Goal: Task Accomplishment & Management: Complete application form

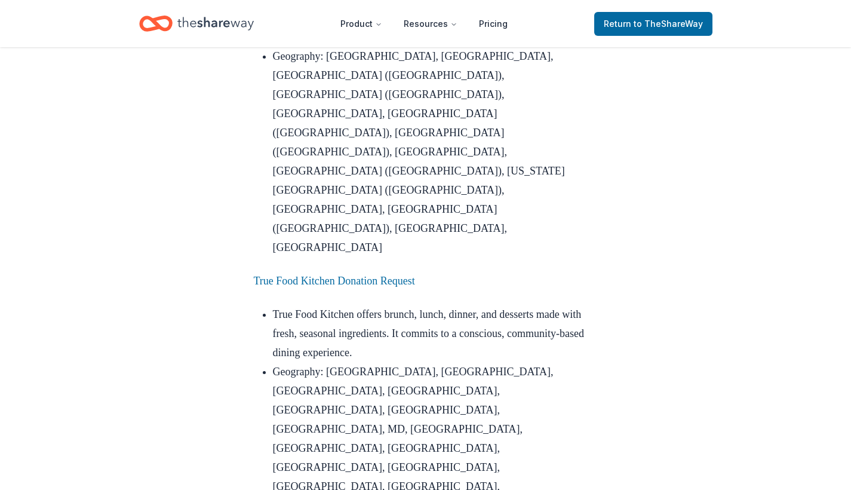
scroll to position [1964, 0]
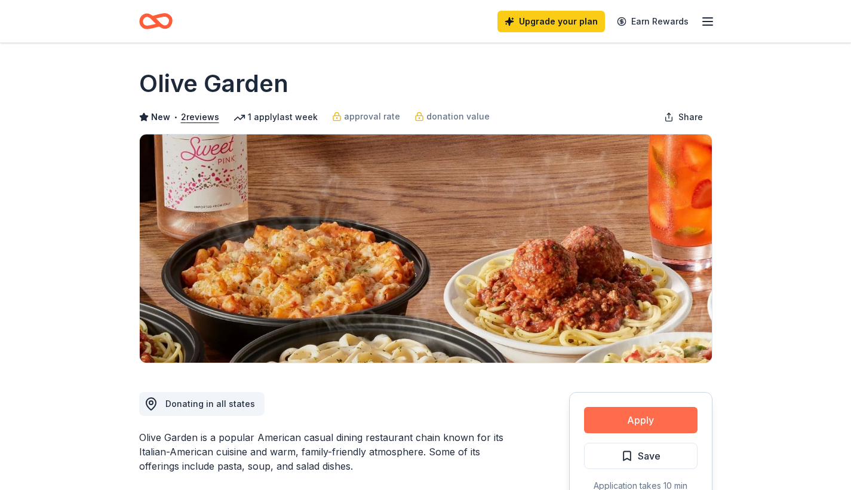
click at [647, 417] on button "Apply" at bounding box center [640, 420] width 113 height 26
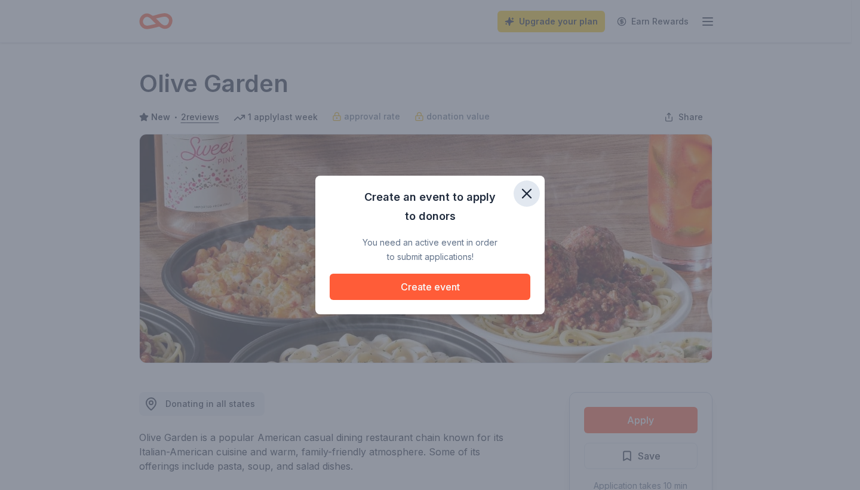
click at [527, 186] on icon "button" at bounding box center [526, 193] width 17 height 17
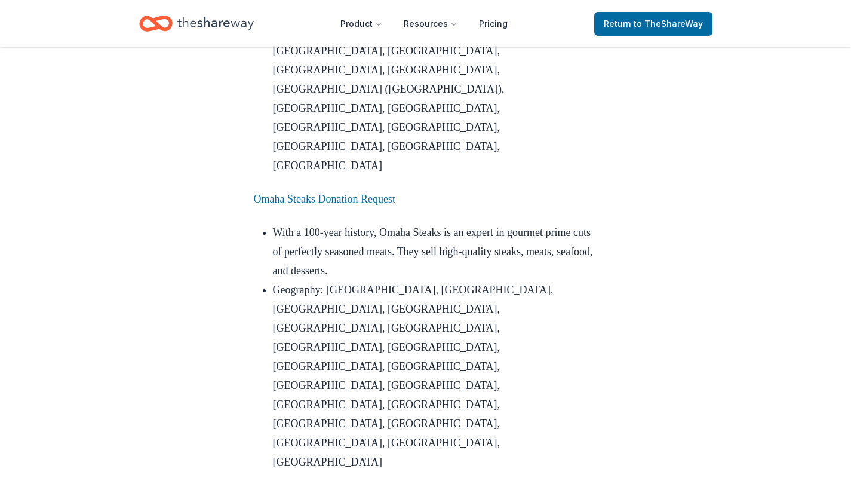
scroll to position [1284, 0]
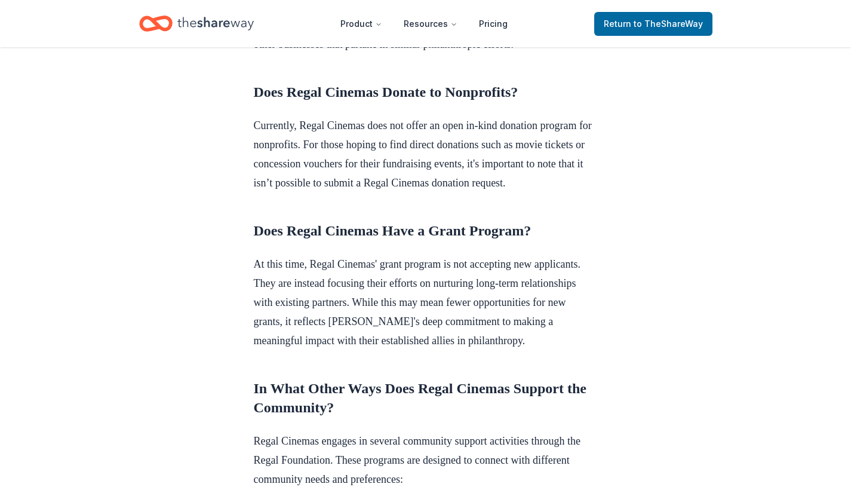
scroll to position [497, 0]
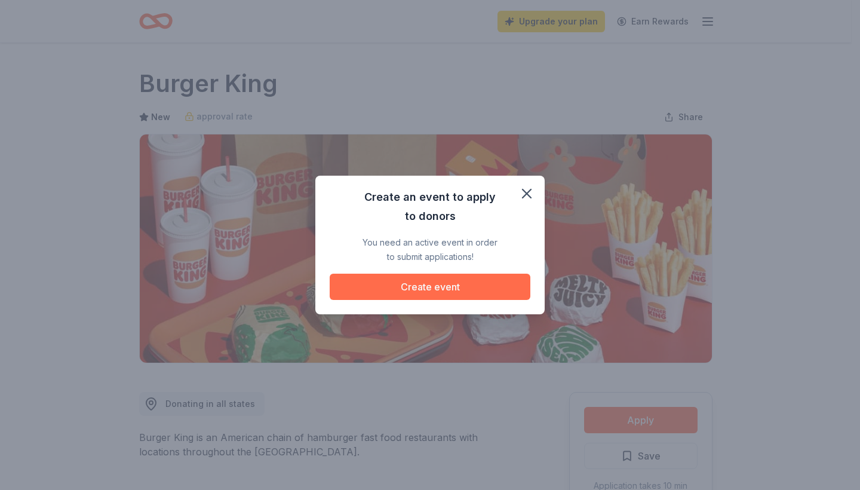
click at [422, 282] on button "Create event" at bounding box center [430, 287] width 201 height 26
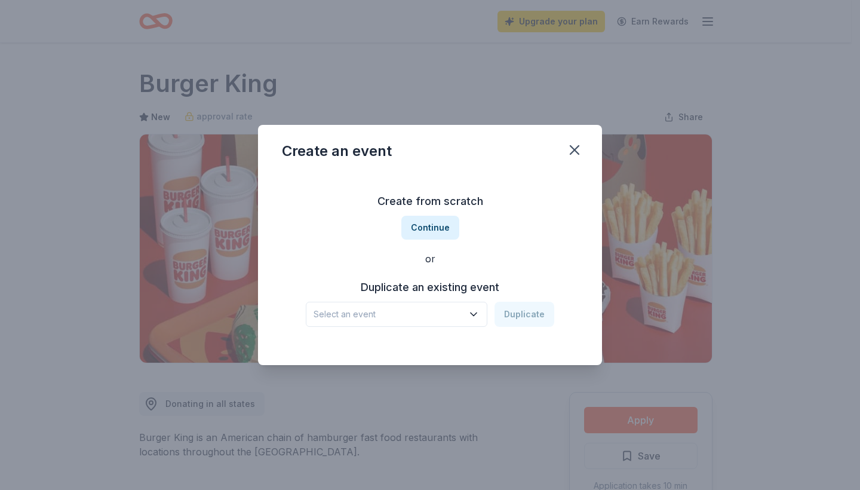
click at [472, 312] on icon "button" at bounding box center [474, 314] width 12 height 12
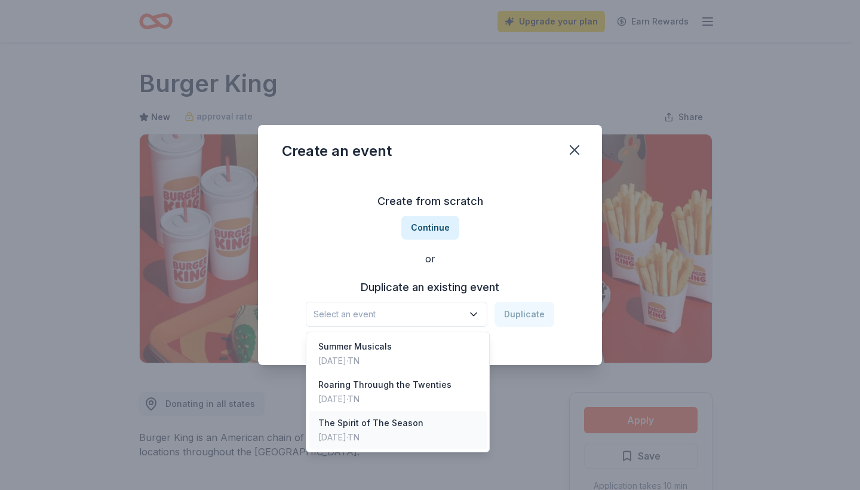
click at [365, 423] on div "The Spirit of The Season" at bounding box center [370, 423] width 105 height 14
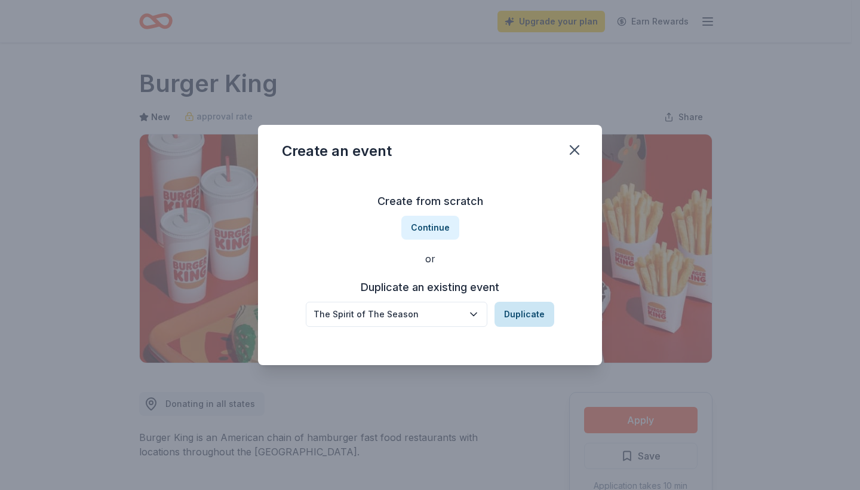
click at [533, 309] on button "Duplicate" at bounding box center [525, 314] width 60 height 25
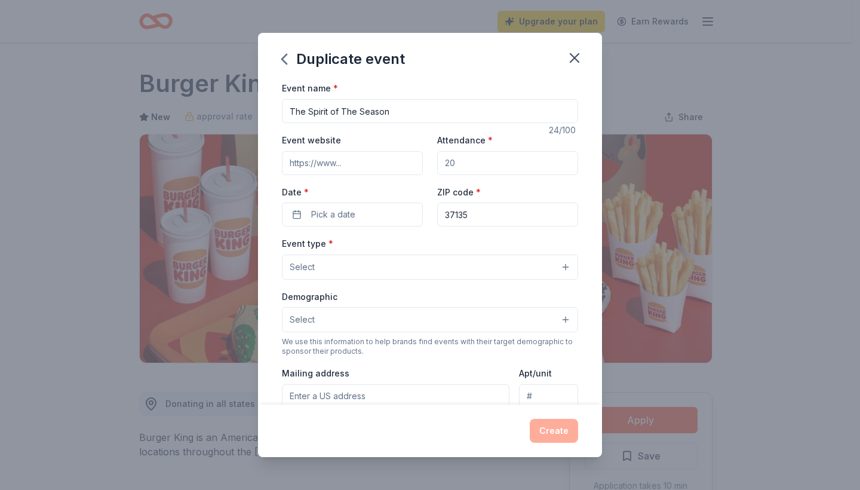
drag, startPoint x: 417, startPoint y: 108, endPoint x: 223, endPoint y: 107, distance: 193.5
type input "\"
type input "O"
type input "i"
type input "GOS Holiday Concerts"
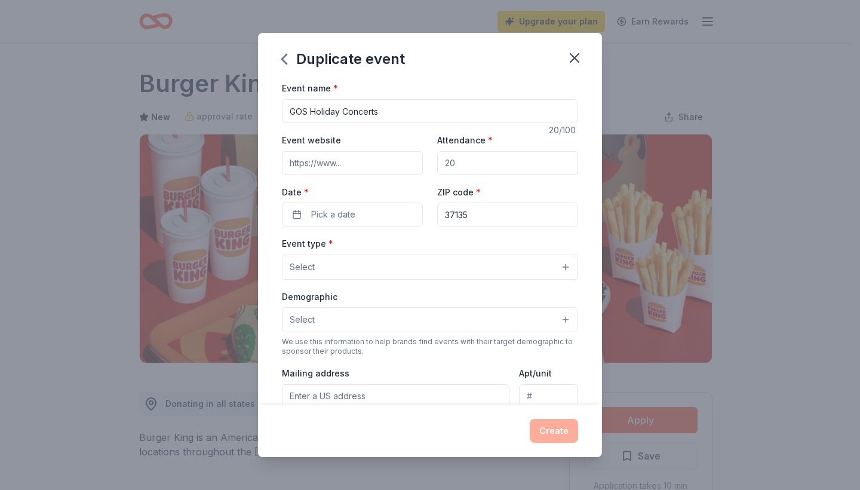
click at [342, 158] on input "Event website" at bounding box center [352, 163] width 141 height 24
type input "www.thegiftofsong.net"
click at [496, 163] on input "Attendance *" at bounding box center [507, 163] width 141 height 24
type input "250"
click at [320, 215] on span "Pick a date" at bounding box center [333, 214] width 44 height 14
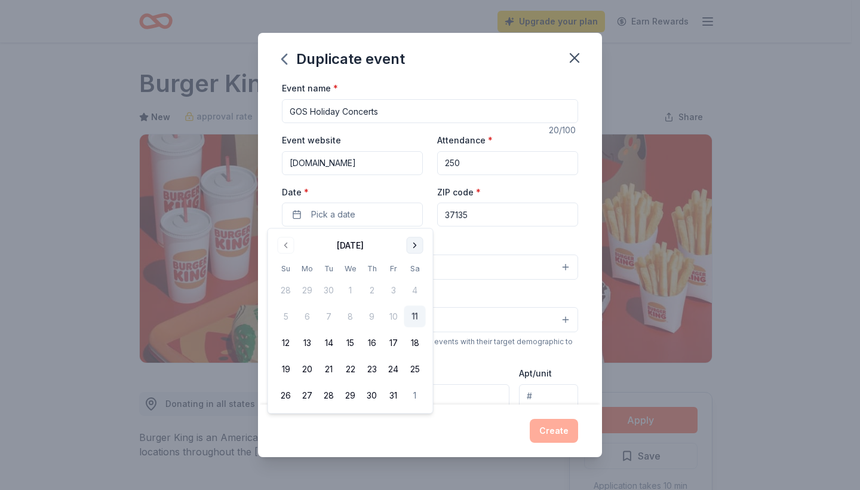
click at [417, 249] on button "Go to next month" at bounding box center [415, 245] width 17 height 17
click at [412, 336] on button "20" at bounding box center [415, 343] width 22 height 22
click at [412, 335] on button "20" at bounding box center [415, 343] width 22 height 22
click at [413, 342] on button "20" at bounding box center [415, 343] width 22 height 22
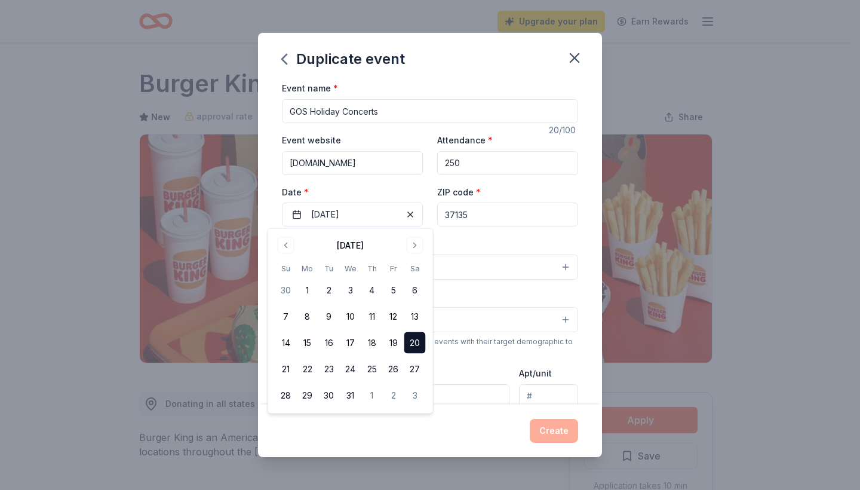
click at [534, 237] on div "Event type * Select" at bounding box center [430, 258] width 296 height 44
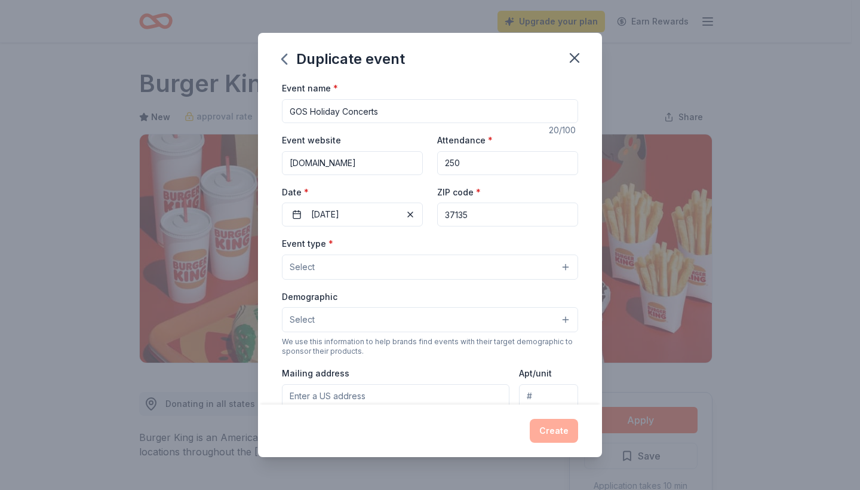
click at [546, 264] on button "Select" at bounding box center [430, 266] width 296 height 25
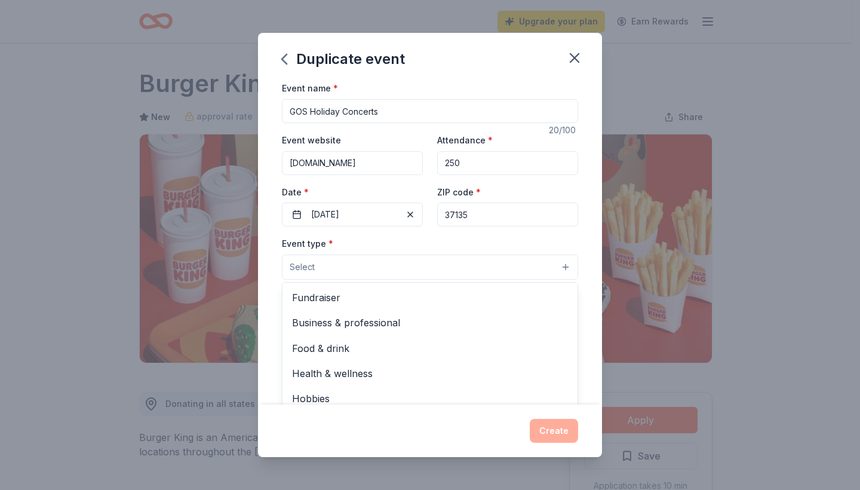
scroll to position [38, 0]
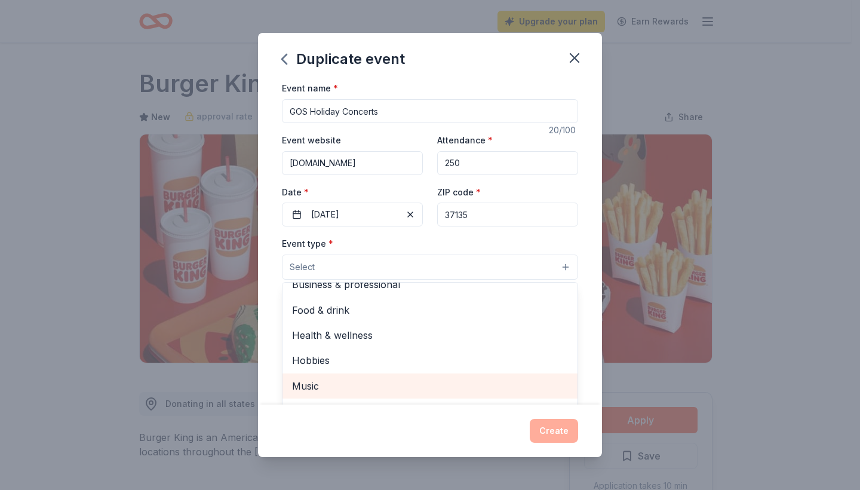
click at [321, 384] on span "Music" at bounding box center [430, 386] width 276 height 16
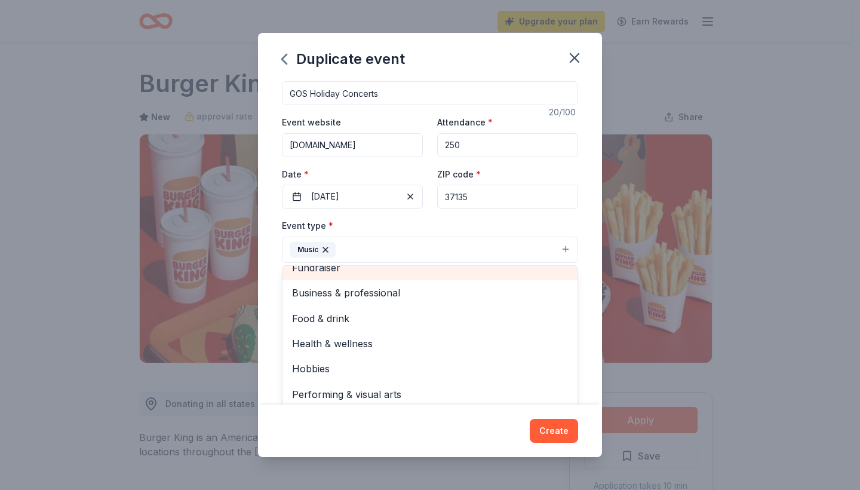
scroll to position [0, 0]
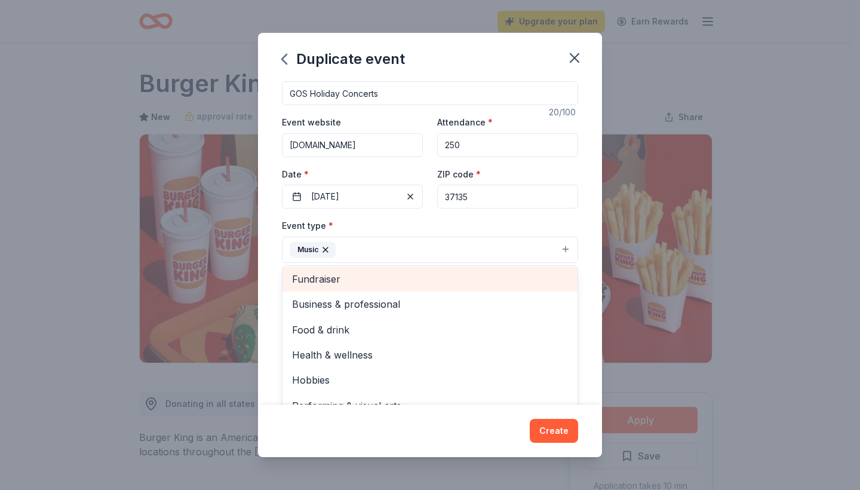
click at [334, 275] on div "Fundraiser" at bounding box center [429, 278] width 295 height 25
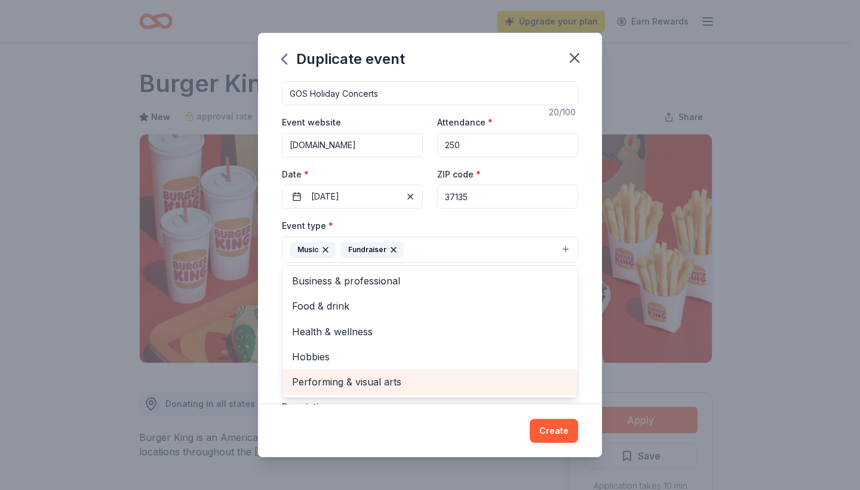
click at [362, 382] on span "Performing & visual arts" at bounding box center [430, 382] width 276 height 16
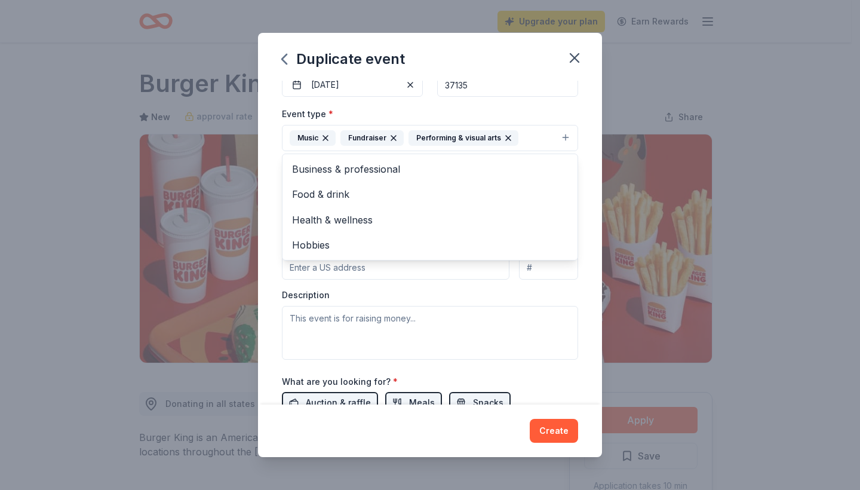
scroll to position [130, 0]
click at [399, 321] on div "Event type * Music Fundraiser Performing & visual arts Business & professional …" at bounding box center [430, 232] width 296 height 253
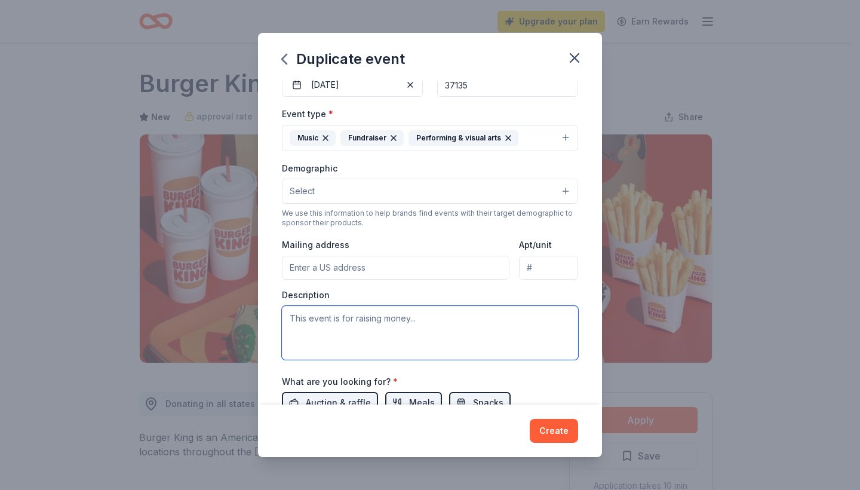
click at [313, 320] on textarea at bounding box center [430, 333] width 296 height 54
type textarea "Community Service projects"
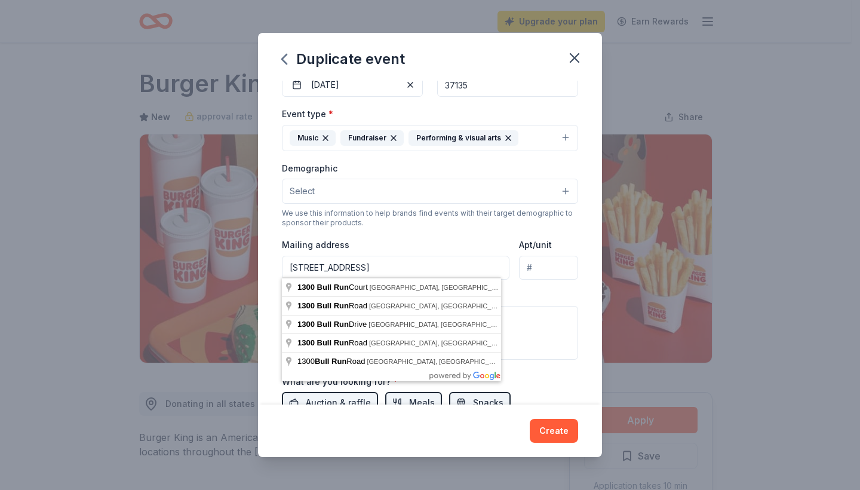
type input "1300 Bull Run Court, Nolensville, TN, 37135"
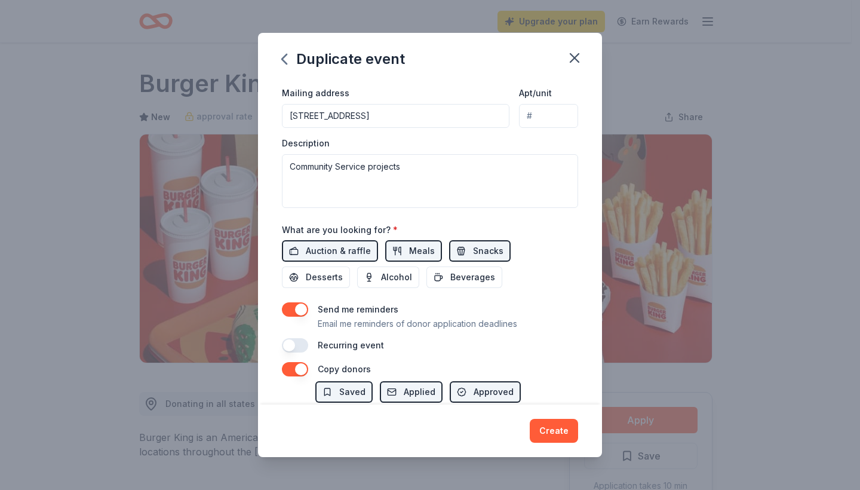
scroll to position [318, 0]
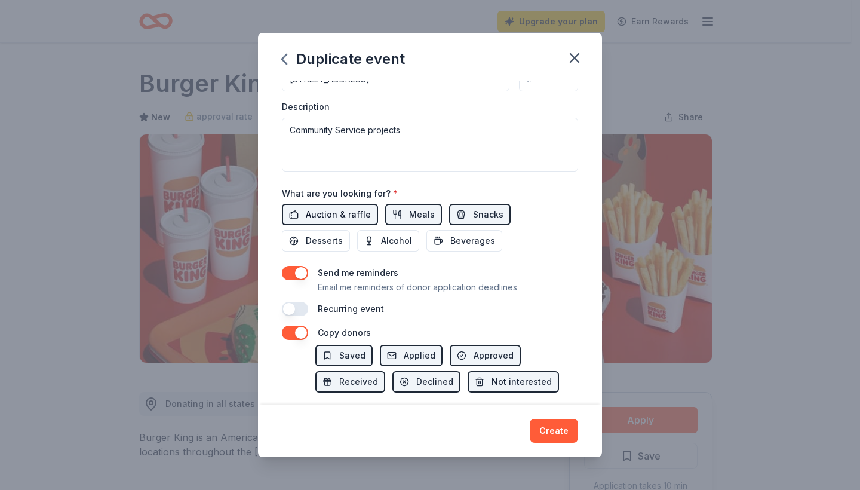
click at [328, 213] on span "Auction & raffle" at bounding box center [338, 214] width 65 height 14
click at [357, 214] on span "Auction & raffle" at bounding box center [338, 214] width 65 height 14
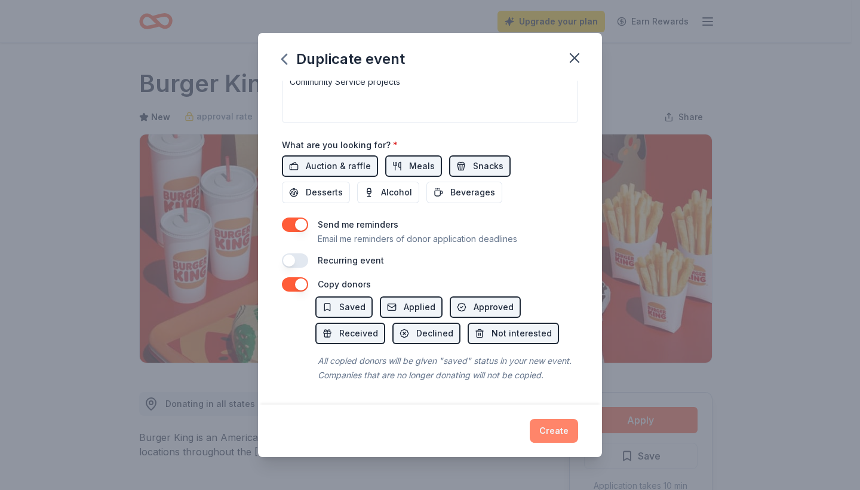
click at [557, 432] on button "Create" at bounding box center [554, 431] width 48 height 24
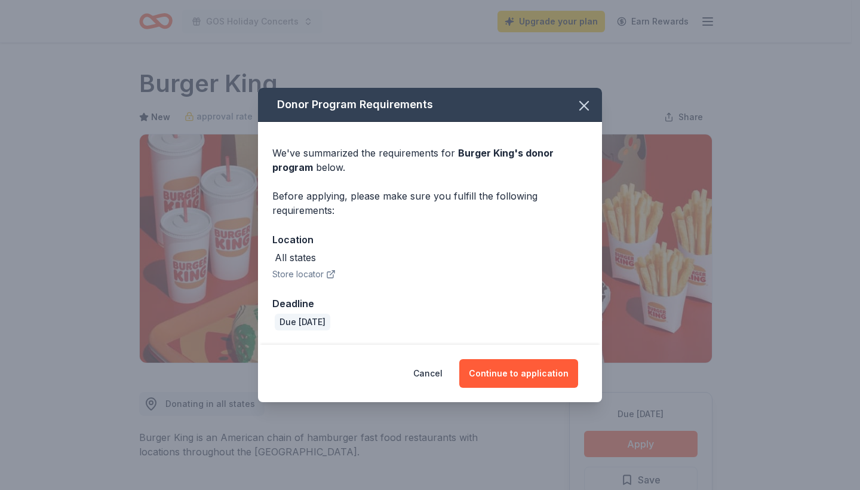
click at [555, 243] on div "Location" at bounding box center [429, 240] width 315 height 16
click at [541, 372] on button "Continue to application" at bounding box center [518, 373] width 119 height 29
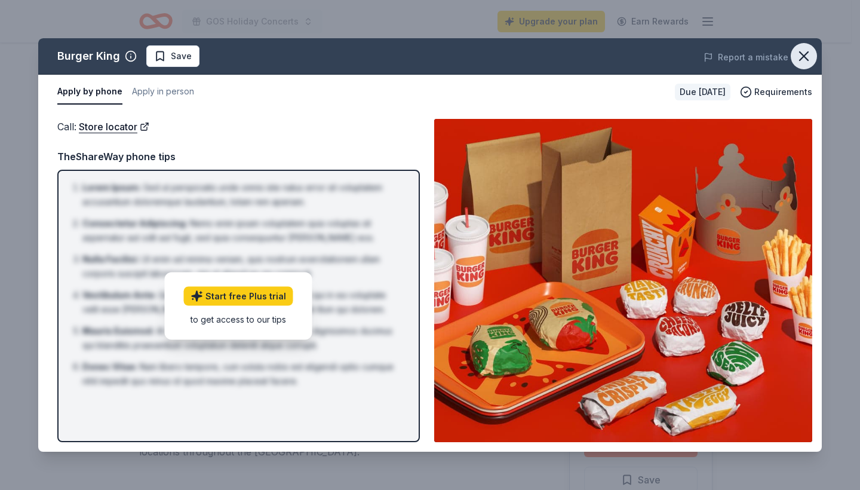
click at [807, 51] on icon "button" at bounding box center [804, 56] width 17 height 17
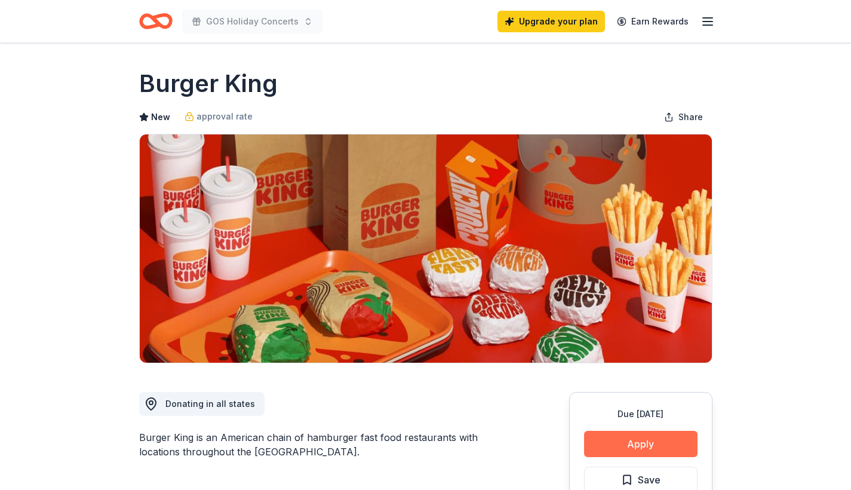
click at [674, 438] on button "Apply" at bounding box center [640, 444] width 113 height 26
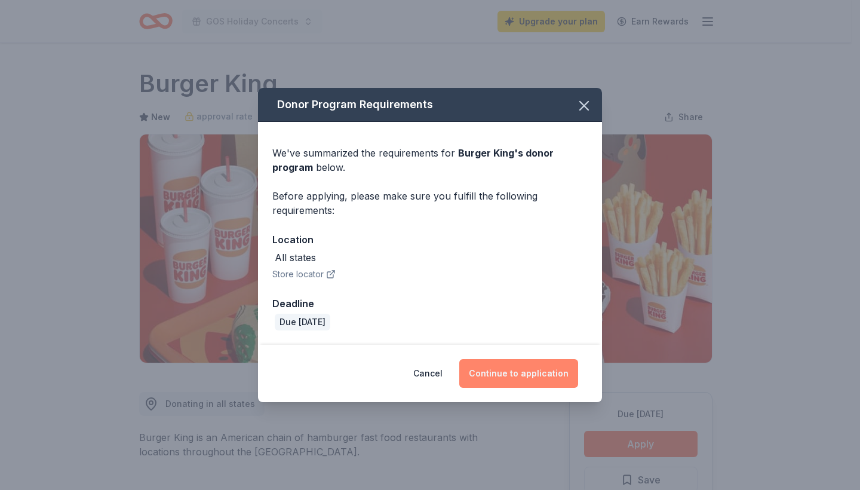
click at [538, 366] on button "Continue to application" at bounding box center [518, 373] width 119 height 29
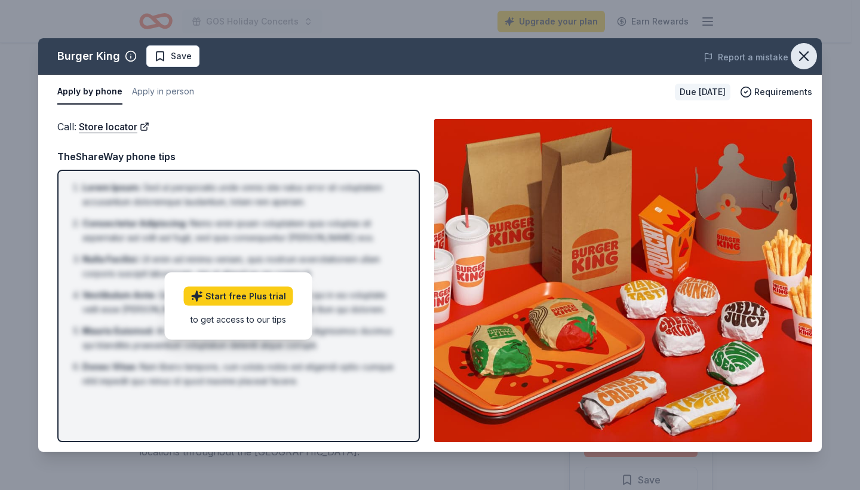
click at [807, 56] on icon "button" at bounding box center [804, 56] width 17 height 17
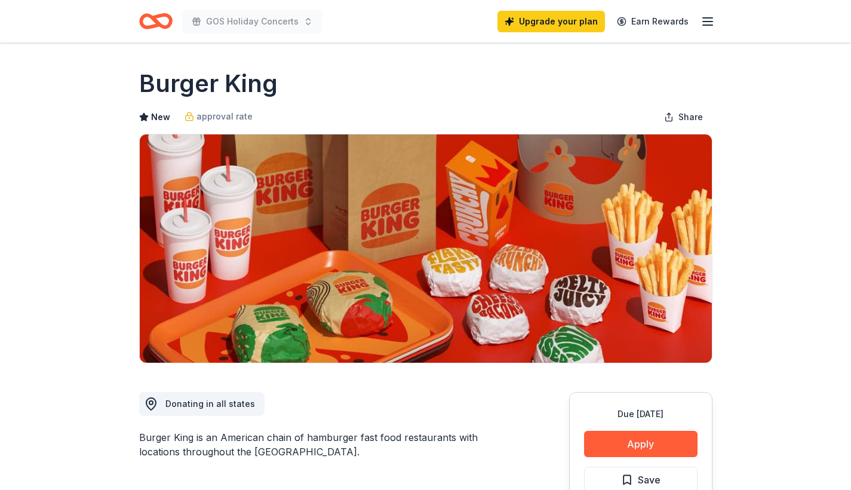
click at [152, 18] on icon "Home" at bounding box center [161, 21] width 19 height 12
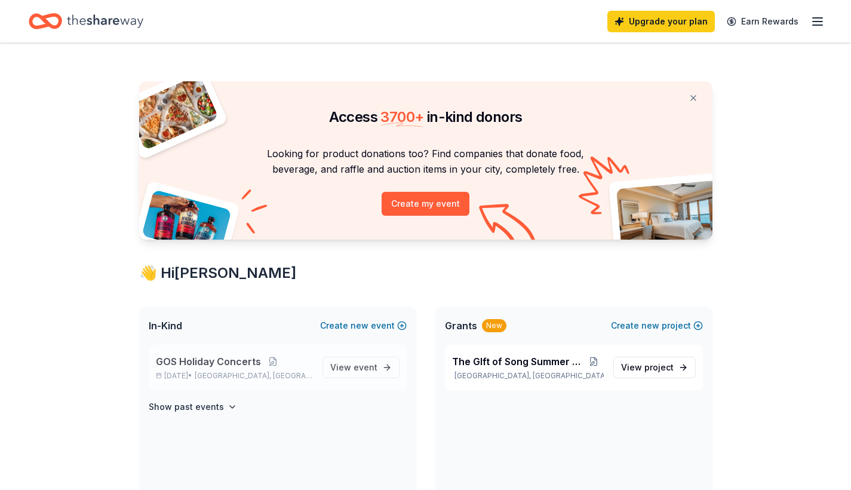
click at [239, 355] on span "GOS Holiday Concerts" at bounding box center [208, 361] width 105 height 14
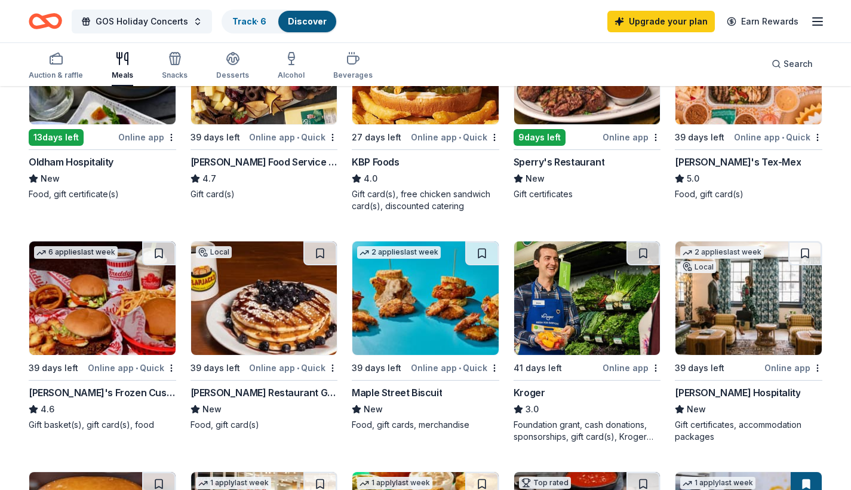
scroll to position [204, 0]
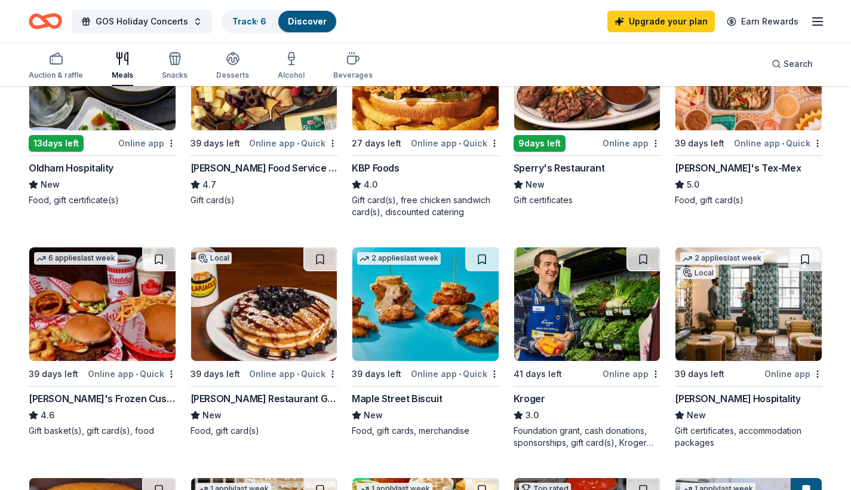
click at [425, 317] on img at bounding box center [425, 303] width 146 height 113
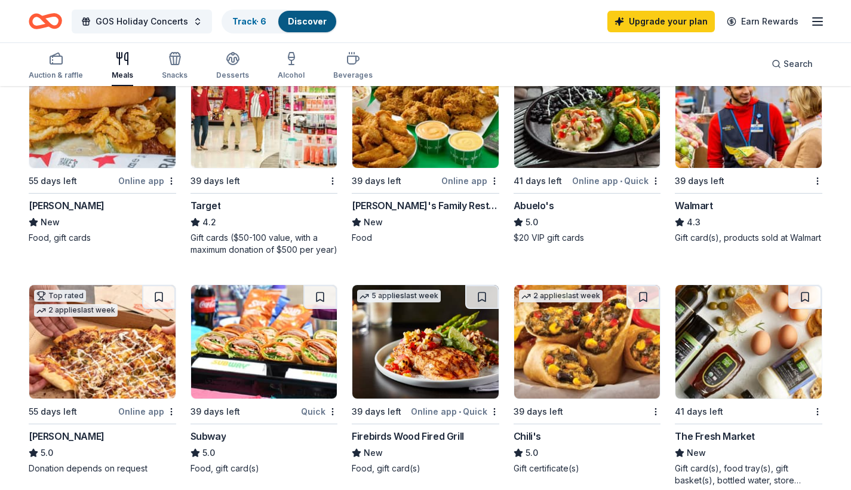
scroll to position [629, 0]
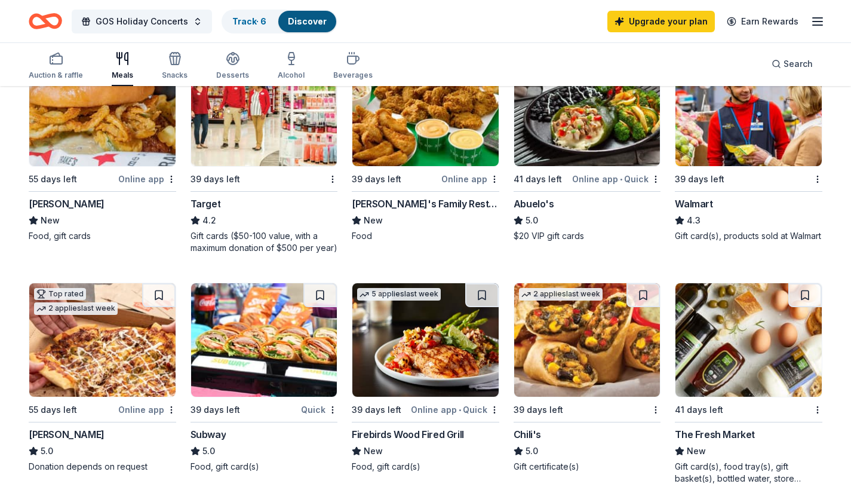
click at [151, 173] on div "Online app" at bounding box center [147, 178] width 58 height 15
click at [527, 423] on div "2 applies last week 39 days left Chili's 5.0 Gift certificate(s)" at bounding box center [588, 377] width 148 height 190
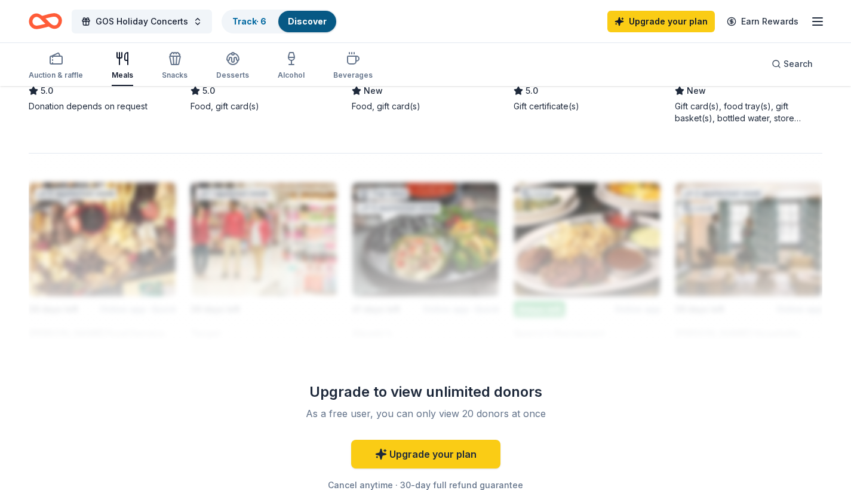
scroll to position [0, 0]
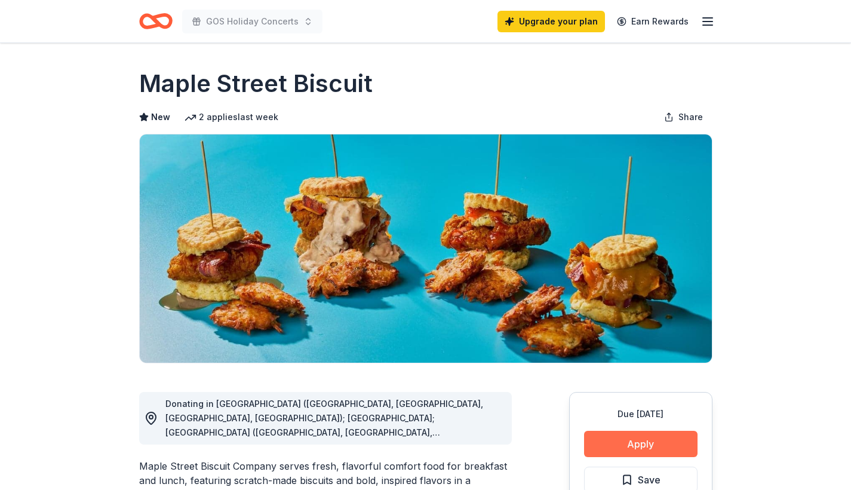
click at [650, 441] on button "Apply" at bounding box center [640, 444] width 113 height 26
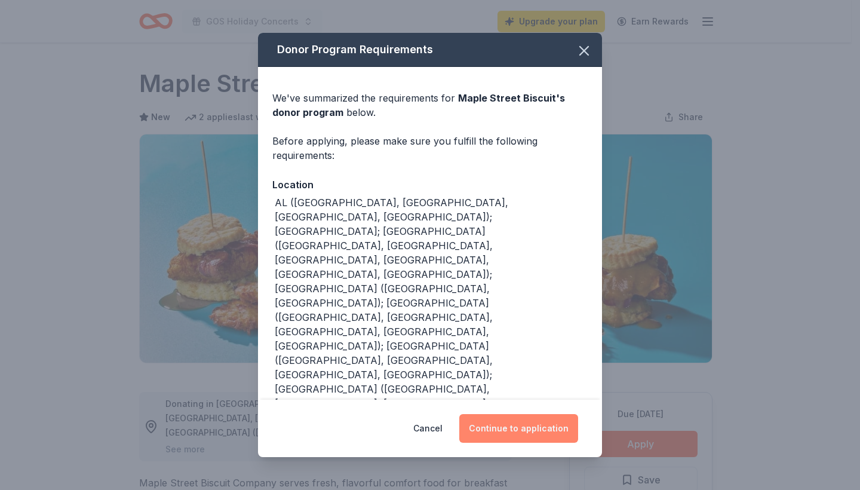
click at [520, 423] on button "Continue to application" at bounding box center [518, 428] width 119 height 29
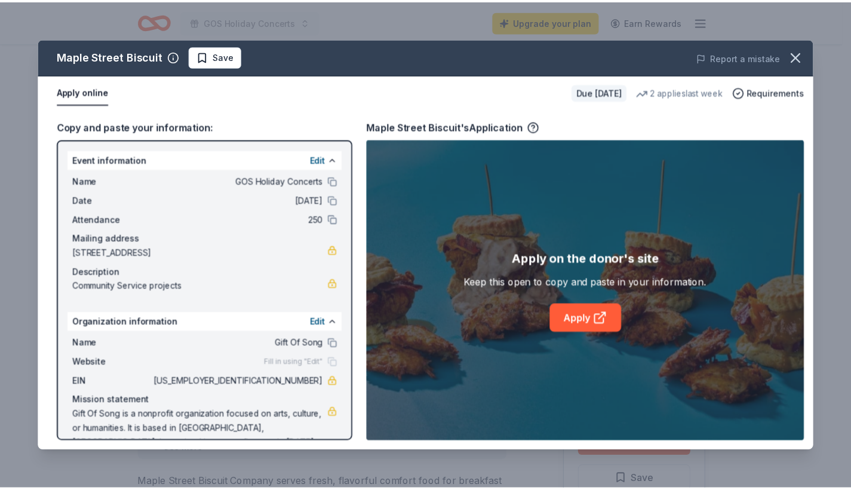
scroll to position [24, 0]
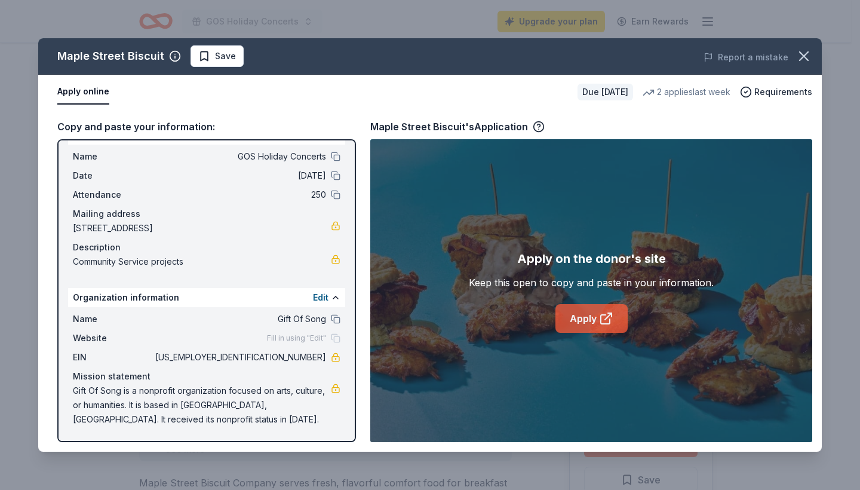
click at [597, 312] on link "Apply" at bounding box center [591, 318] width 72 height 29
click at [803, 55] on icon "button" at bounding box center [804, 56] width 8 height 8
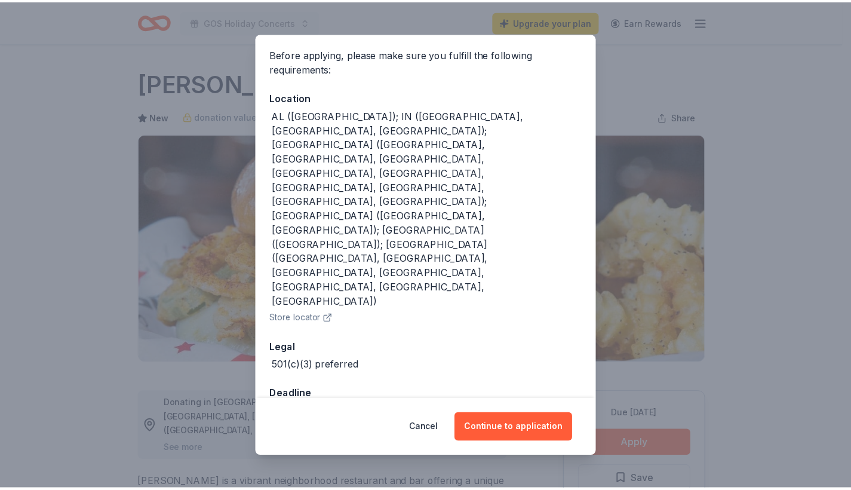
scroll to position [87, 0]
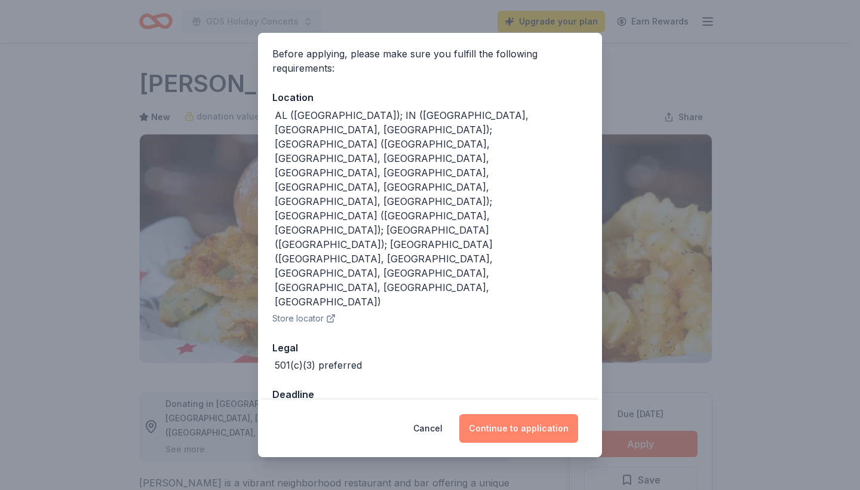
click at [538, 423] on button "Continue to application" at bounding box center [518, 428] width 119 height 29
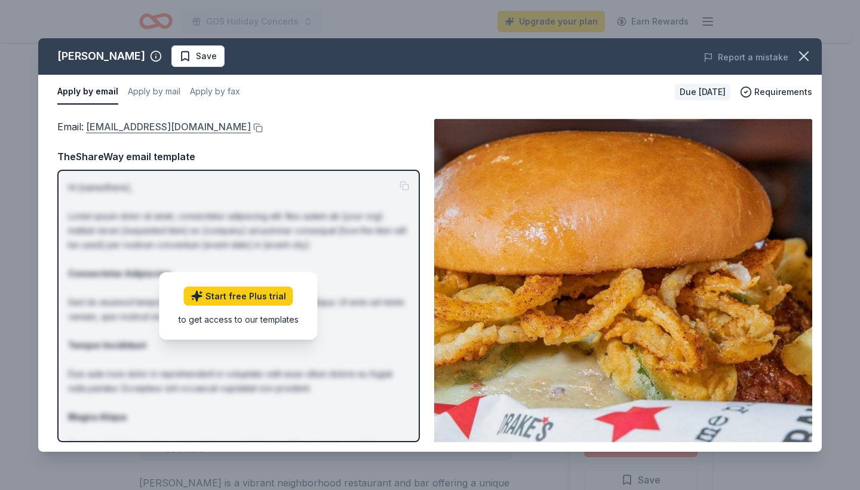
click at [135, 124] on link "katyt@bhglex.com" at bounding box center [168, 127] width 165 height 16
click at [806, 44] on button "button" at bounding box center [804, 56] width 26 height 26
